Goal: Task Accomplishment & Management: Use online tool/utility

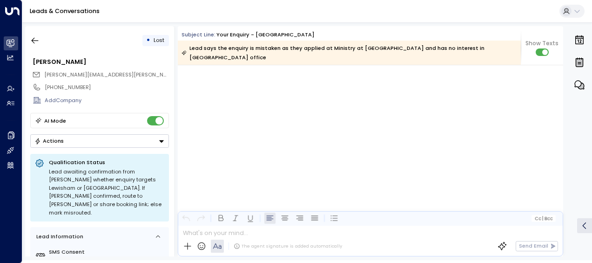
scroll to position [516, 0]
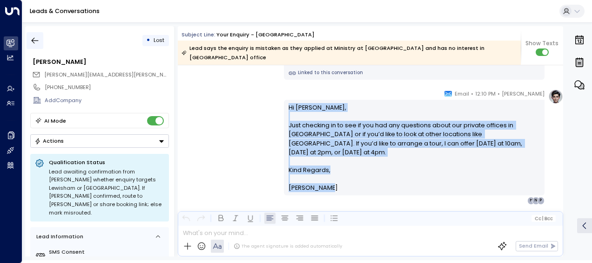
click at [36, 37] on icon "button" at bounding box center [34, 40] width 9 height 9
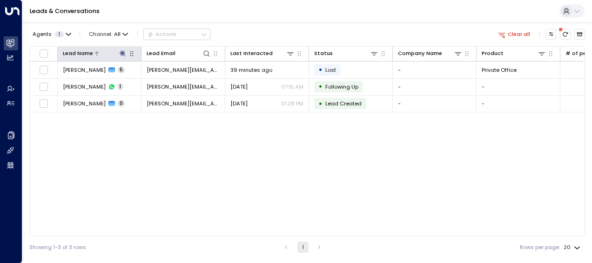
click at [123, 51] on icon at bounding box center [122, 53] width 7 height 7
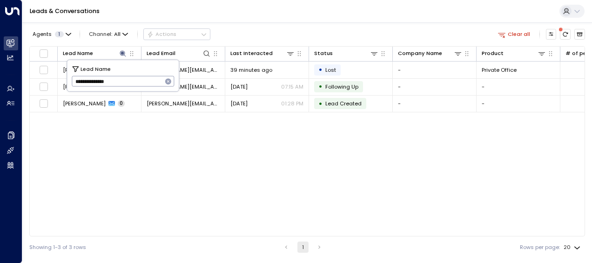
drag, startPoint x: 72, startPoint y: 80, endPoint x: 166, endPoint y: 71, distance: 94.5
click at [166, 71] on div "**********" at bounding box center [123, 75] width 112 height 31
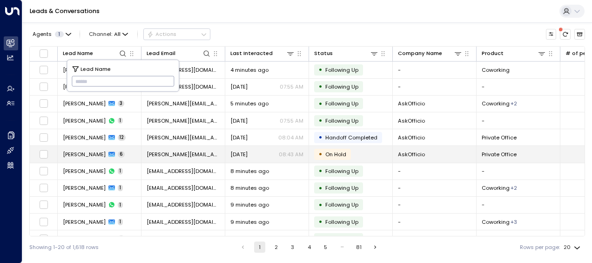
type input "**********"
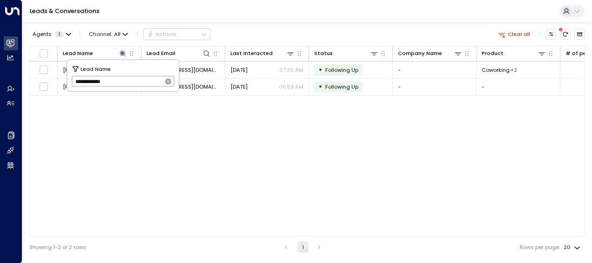
click at [204, 123] on div "Lead Name Lead Email Last Interacted Status Company Name Product # of people AI…" at bounding box center [307, 141] width 556 height 190
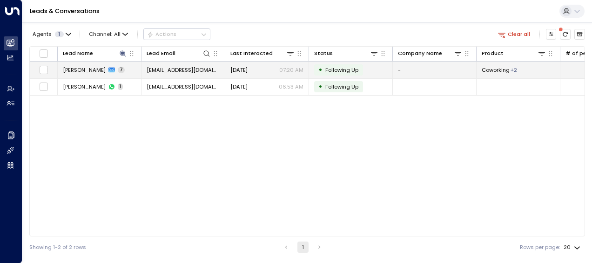
click at [198, 69] on span "[EMAIL_ADDRESS][DOMAIN_NAME]" at bounding box center [183, 69] width 73 height 7
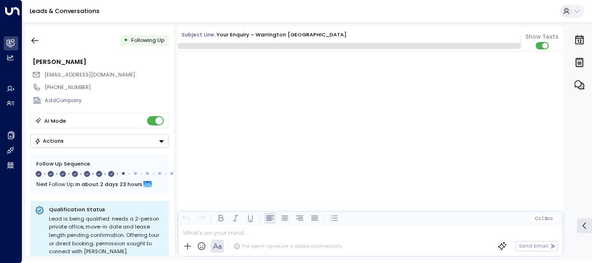
scroll to position [2462, 0]
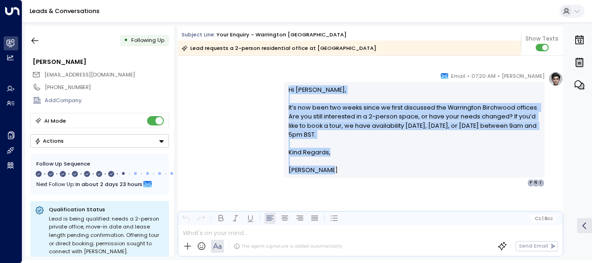
drag, startPoint x: 288, startPoint y: 88, endPoint x: 341, endPoint y: 170, distance: 98.5
click at [341, 170] on div "Hi [PERSON_NAME], It’s now been two weeks since we first discussed the Warringt…" at bounding box center [415, 129] width 252 height 89
drag, startPoint x: 341, startPoint y: 170, endPoint x: 300, endPoint y: 125, distance: 61.0
copy div "Hi [PERSON_NAME], It’s now been two weeks since we first discussed the Warringt…"
click at [36, 41] on icon "button" at bounding box center [34, 40] width 9 height 9
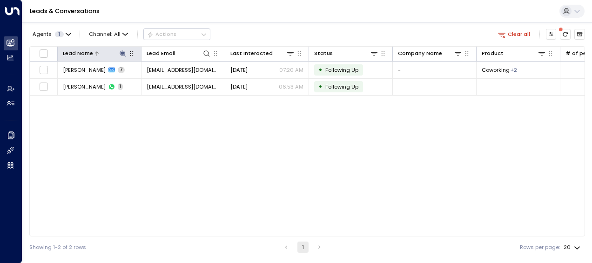
click at [122, 51] on icon at bounding box center [123, 53] width 6 height 6
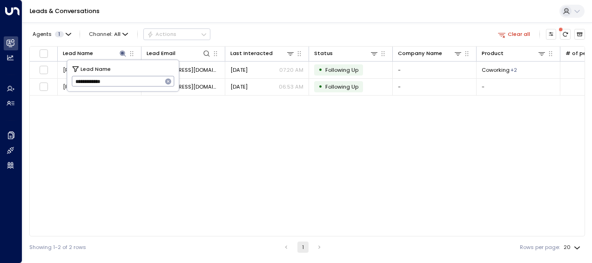
drag, startPoint x: 75, startPoint y: 81, endPoint x: 131, endPoint y: 81, distance: 56.4
click at [131, 81] on input "**********" at bounding box center [117, 81] width 91 height 15
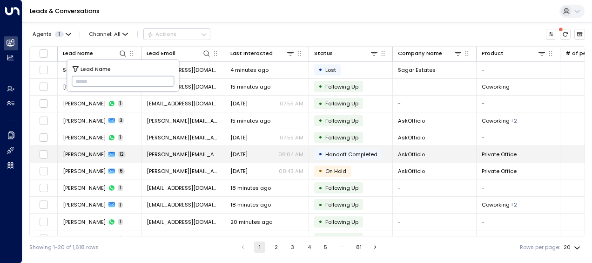
type input "**********"
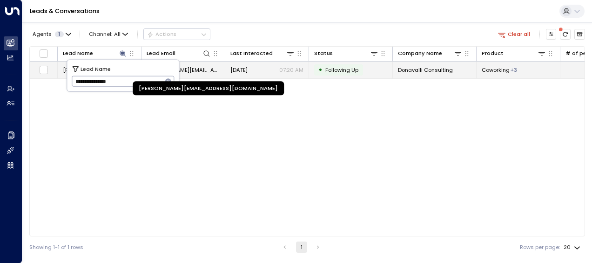
click at [189, 71] on span "[PERSON_NAME][EMAIL_ADDRESS][DOMAIN_NAME]" at bounding box center [183, 69] width 73 height 7
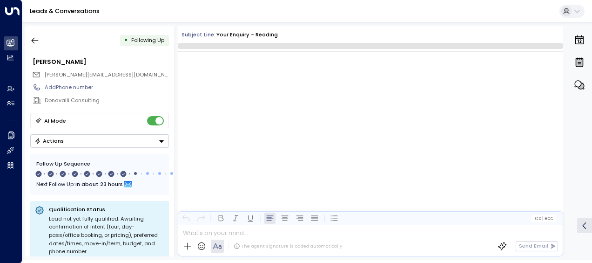
scroll to position [3136, 0]
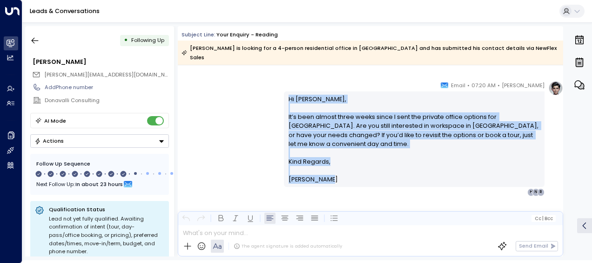
drag, startPoint x: 286, startPoint y: 89, endPoint x: 334, endPoint y: 175, distance: 98.4
click at [334, 175] on div "Hi [PERSON_NAME], It’s been almost three weeks since I sent the private office …" at bounding box center [414, 138] width 261 height 95
drag, startPoint x: 334, startPoint y: 175, endPoint x: 292, endPoint y: 163, distance: 44.3
copy div "Hi [PERSON_NAME], It’s been almost three weeks since I sent the private office …"
click at [34, 40] on icon "button" at bounding box center [34, 40] width 9 height 9
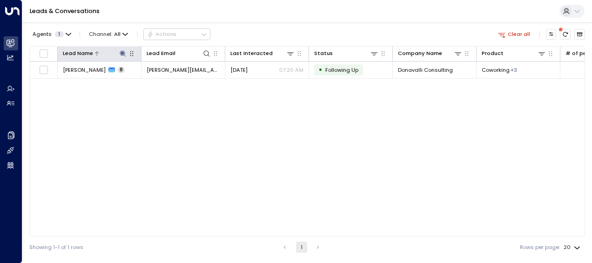
click at [124, 54] on icon at bounding box center [122, 53] width 7 height 7
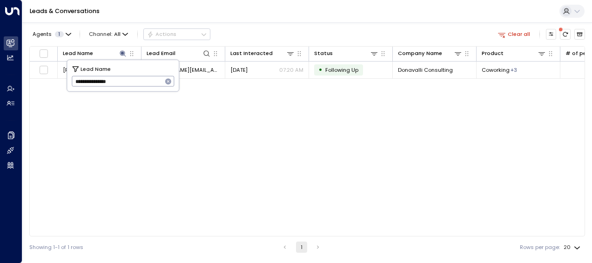
drag, startPoint x: 74, startPoint y: 81, endPoint x: 140, endPoint y: 84, distance: 66.7
click at [140, 84] on input "**********" at bounding box center [117, 81] width 91 height 15
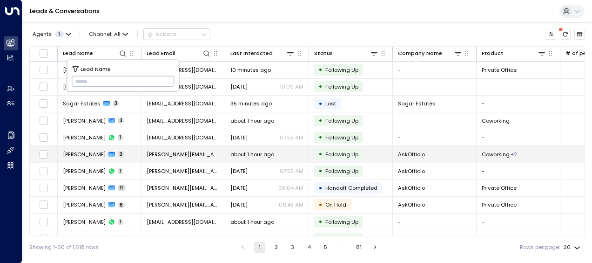
type input "**********"
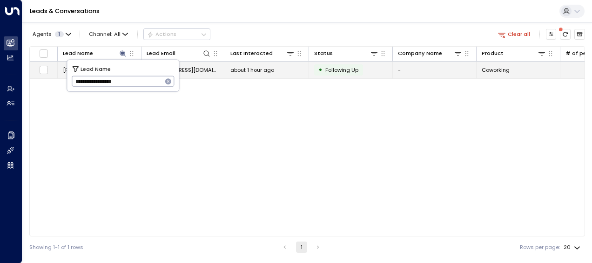
click at [190, 70] on span "[EMAIL_ADDRESS][DOMAIN_NAME]" at bounding box center [183, 69] width 73 height 7
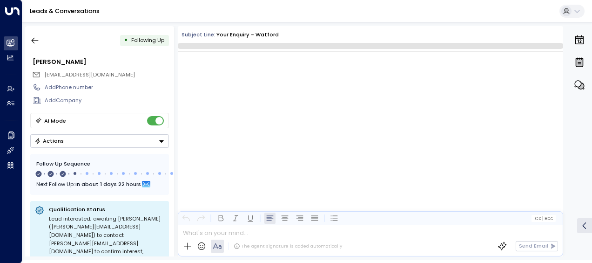
scroll to position [857, 0]
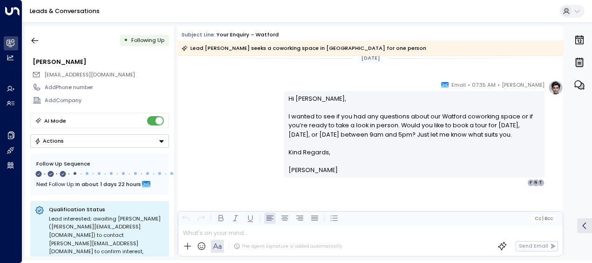
click at [248, 121] on div "[PERSON_NAME] • 07:35 AM • Email Hi [PERSON_NAME], I wanted to see if you had a…" at bounding box center [371, 133] width 386 height 106
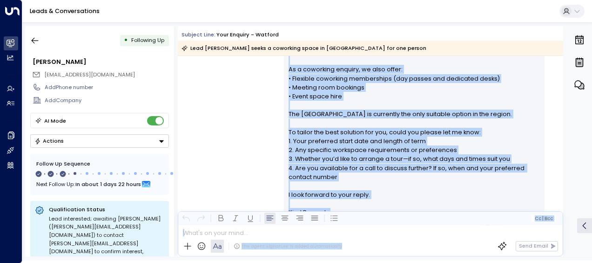
scroll to position [266, 0]
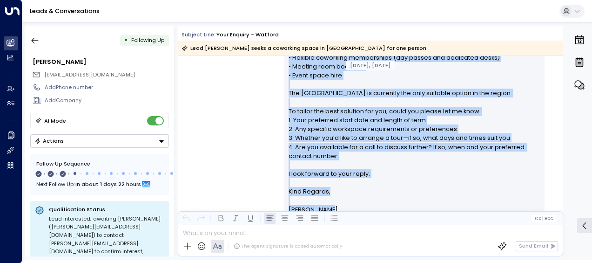
drag, startPoint x: 287, startPoint y: 97, endPoint x: 336, endPoint y: 205, distance: 118.8
click at [336, 205] on div "Hi [PERSON_NAME], Thank you for your interest in our [GEOGRAPHIC_DATA] at [STRE…" at bounding box center [415, 89] width 252 height 250
drag, startPoint x: 336, startPoint y: 205, endPoint x: 301, endPoint y: 149, distance: 66.7
copy div "Hi [PERSON_NAME], Thank you for your interest in our [GEOGRAPHIC_DATA] at [STRE…"
click at [258, 137] on div "[PERSON_NAME] • 09:47 AM • Email Hi [PERSON_NAME], Thank you for your interest …" at bounding box center [371, 88] width 386 height 276
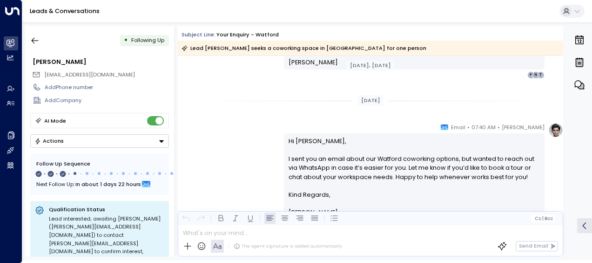
scroll to position [434, 0]
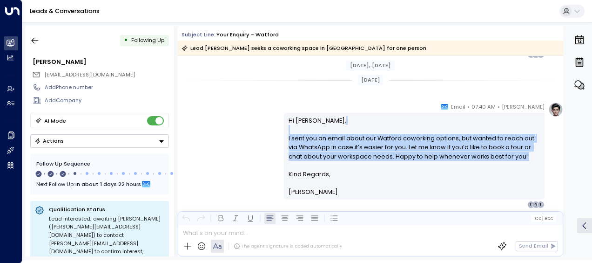
drag, startPoint x: 299, startPoint y: 132, endPoint x: 324, endPoint y: 167, distance: 43.0
click at [324, 167] on p "Hi [PERSON_NAME], I sent you an email about our Watford coworking options, but …" at bounding box center [415, 143] width 252 height 54
click at [221, 129] on div "[PERSON_NAME] • 07:40 AM • Email Hi [PERSON_NAME], I sent you an email about ou…" at bounding box center [371, 155] width 386 height 106
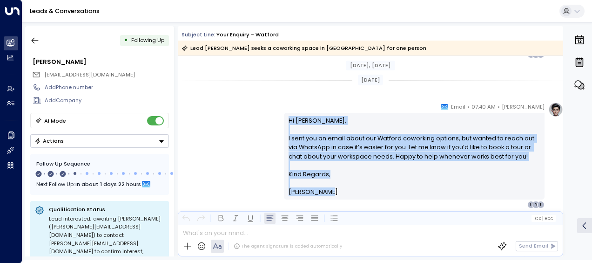
drag, startPoint x: 287, startPoint y: 118, endPoint x: 331, endPoint y: 195, distance: 88.3
click at [331, 195] on div "Hi [PERSON_NAME], I sent you an email about our Watford coworking options, but …" at bounding box center [415, 156] width 252 height 81
drag, startPoint x: 331, startPoint y: 195, endPoint x: 308, endPoint y: 152, distance: 48.1
copy div "Hi [PERSON_NAME], I sent you an email about our Watford coworking options, but …"
click at [218, 137] on div "[PERSON_NAME] • 07:40 AM • Email Hi [PERSON_NAME], I sent you an email about ou…" at bounding box center [371, 155] width 386 height 106
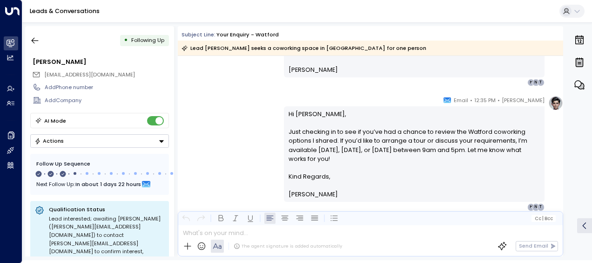
scroll to position [565, 0]
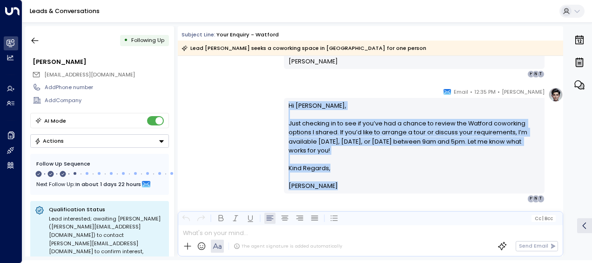
drag, startPoint x: 286, startPoint y: 102, endPoint x: 328, endPoint y: 211, distance: 117.2
click at [328, 211] on div "Subject Line: Your enquiry - Watford Lead Tewfiq al-Sharaiyra seeks a coworking…" at bounding box center [371, 141] width 386 height 230
drag, startPoint x: 328, startPoint y: 211, endPoint x: 299, endPoint y: 129, distance: 86.5
copy div "Lo Ipsumd, Sita consecte ad el sed do eiu’te inc u labore et dolore mag Aliquae…"
